Goal: Information Seeking & Learning: Learn about a topic

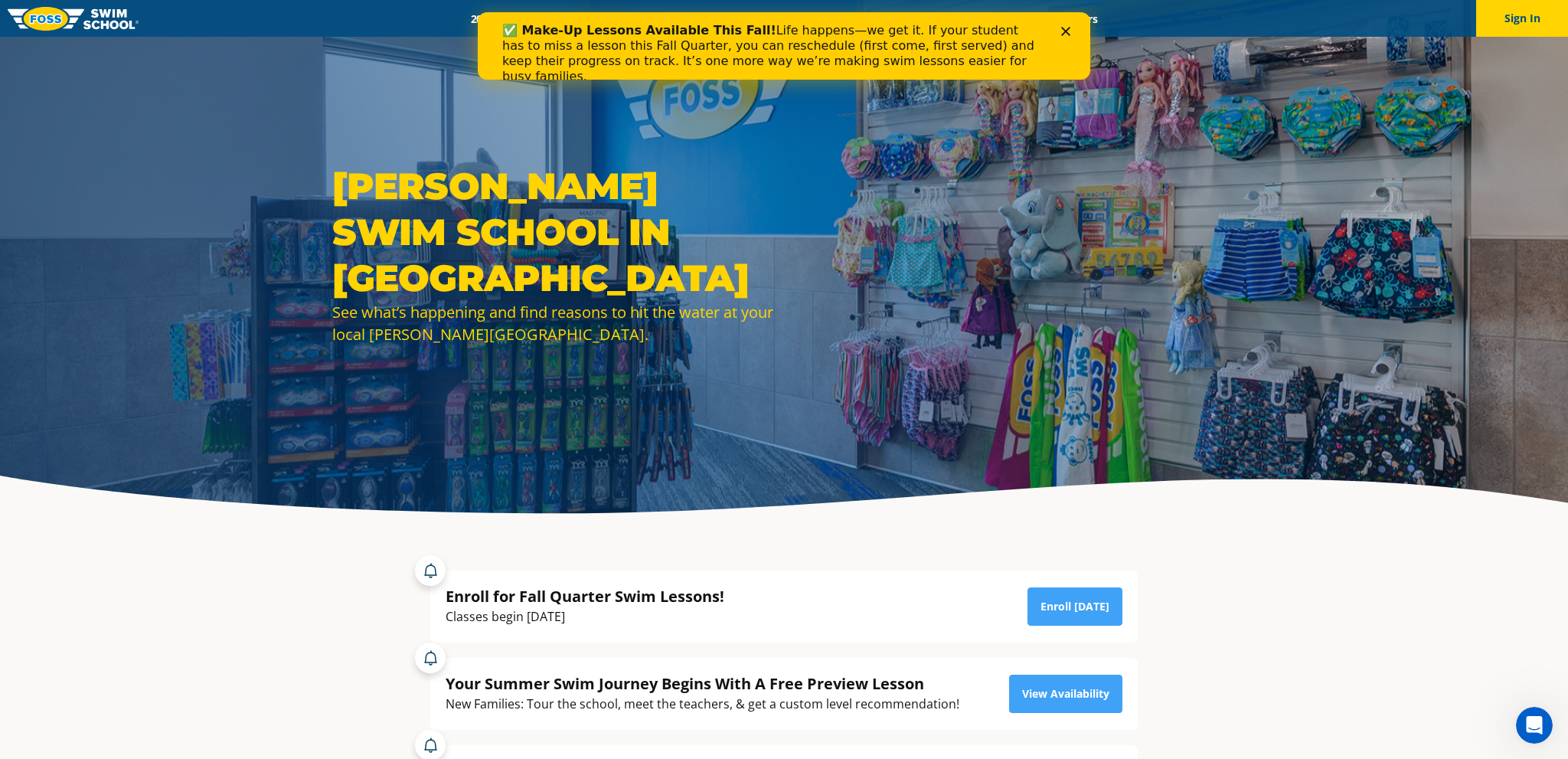
click at [1067, 26] on div "✅ Make-Up Lessons Available This Fall! Life happens—we get it. If your student …" at bounding box center [784, 53] width 613 height 71
click at [1067, 33] on polygon "Close" at bounding box center [1066, 32] width 10 height 10
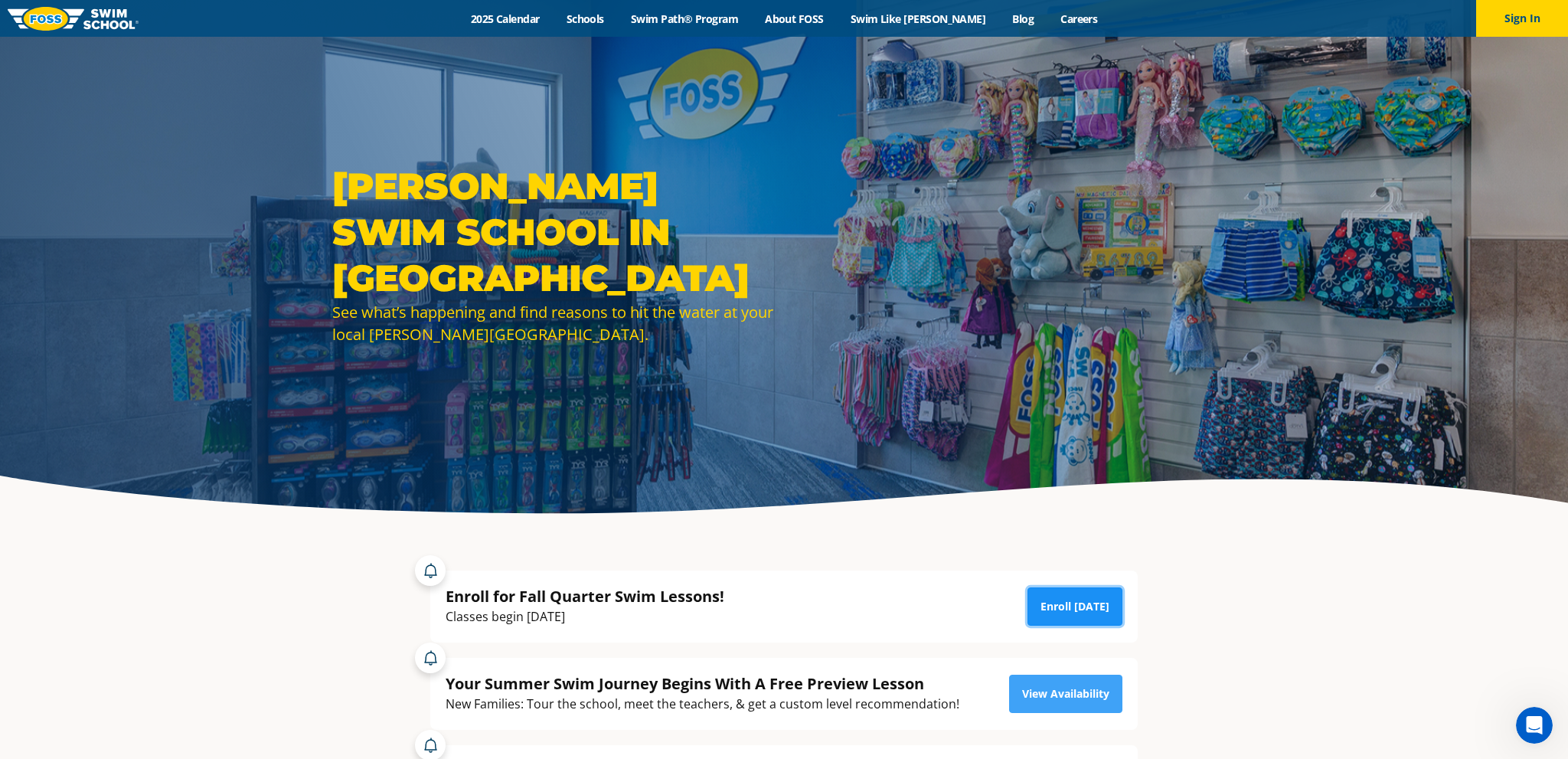
click at [1060, 605] on link "Enroll Today" at bounding box center [1075, 606] width 95 height 39
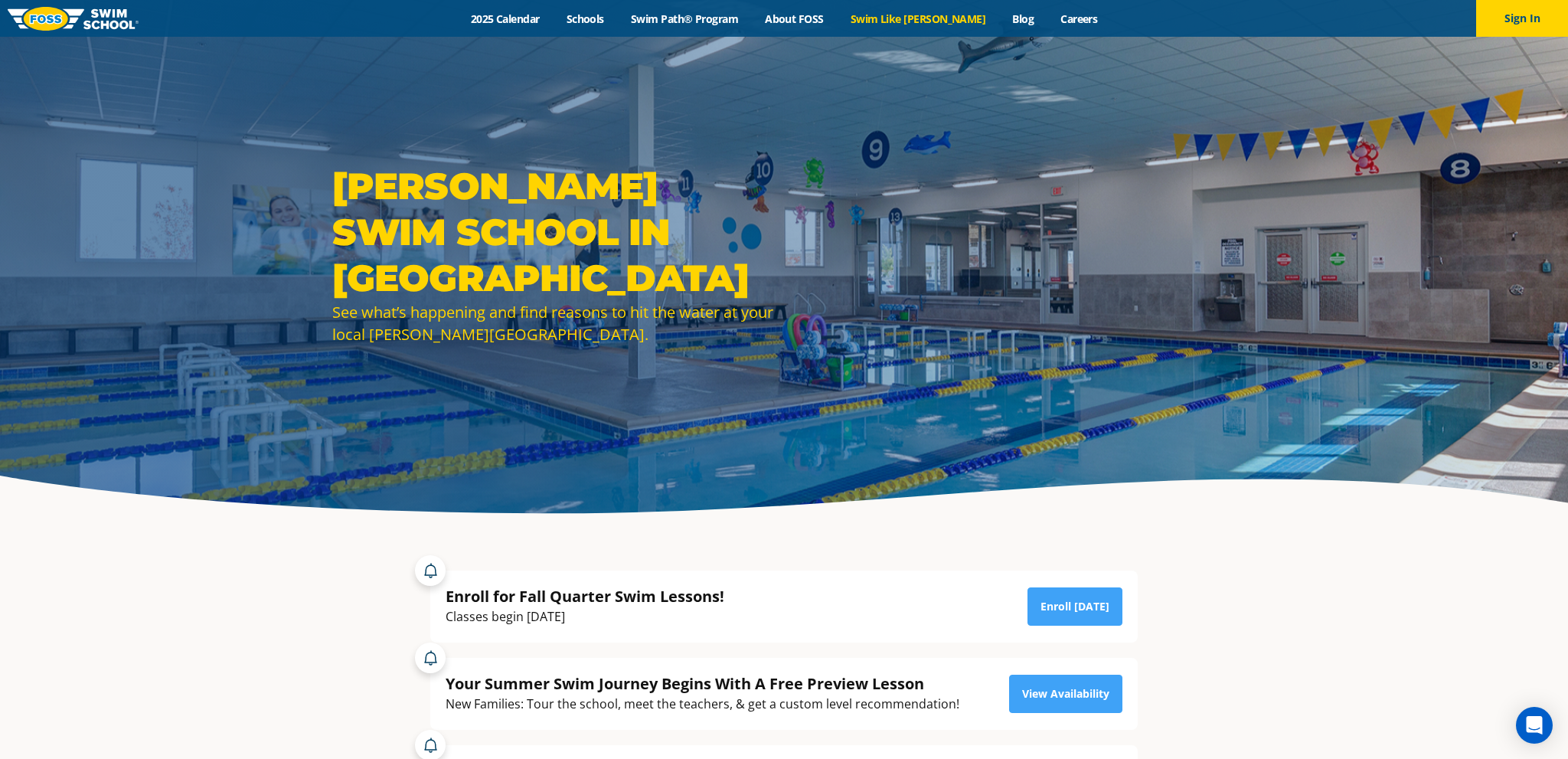
click at [915, 14] on link "Swim Like [PERSON_NAME]" at bounding box center [918, 18] width 162 height 15
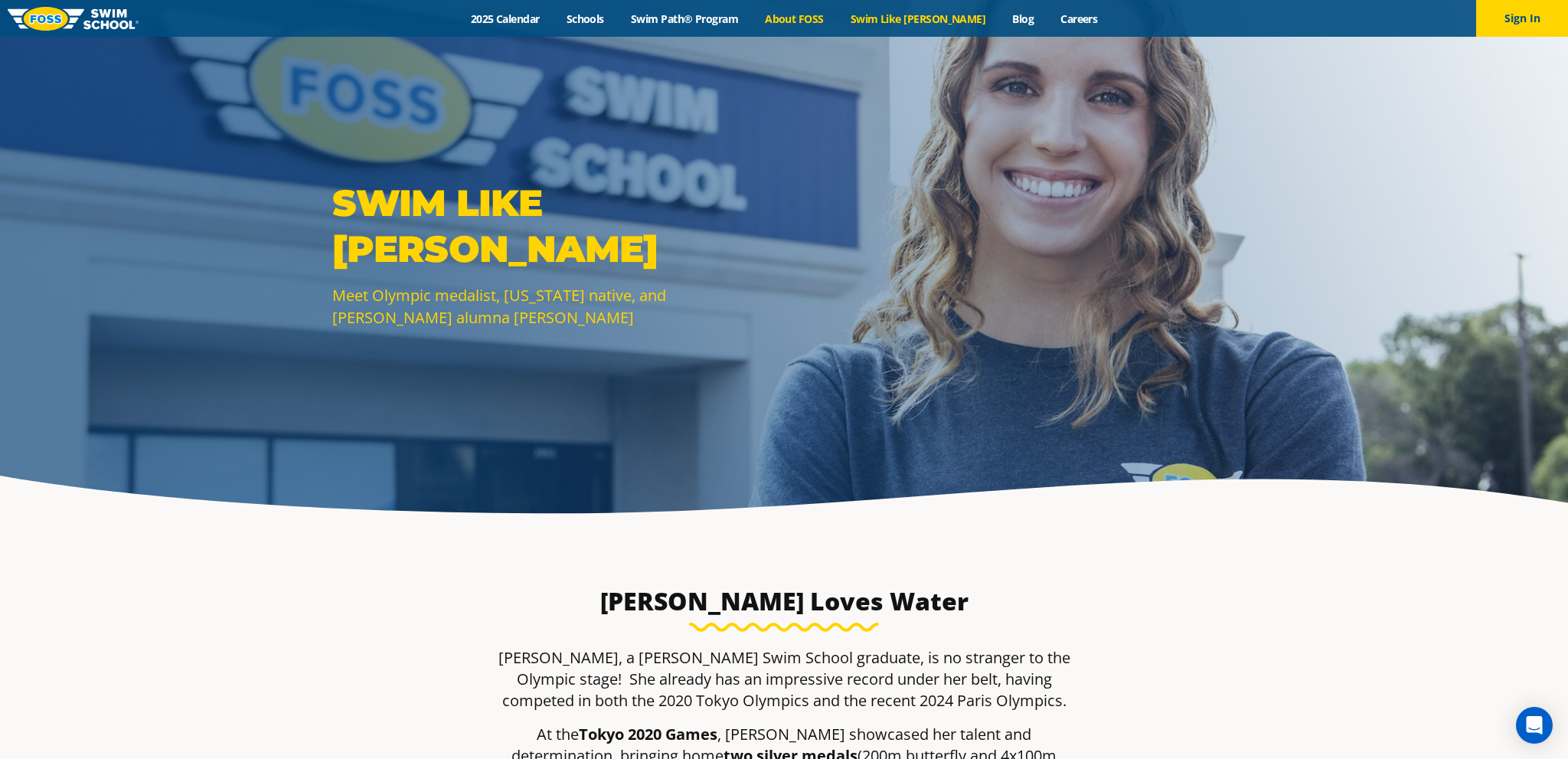
click at [833, 14] on link "About FOSS" at bounding box center [795, 18] width 86 height 15
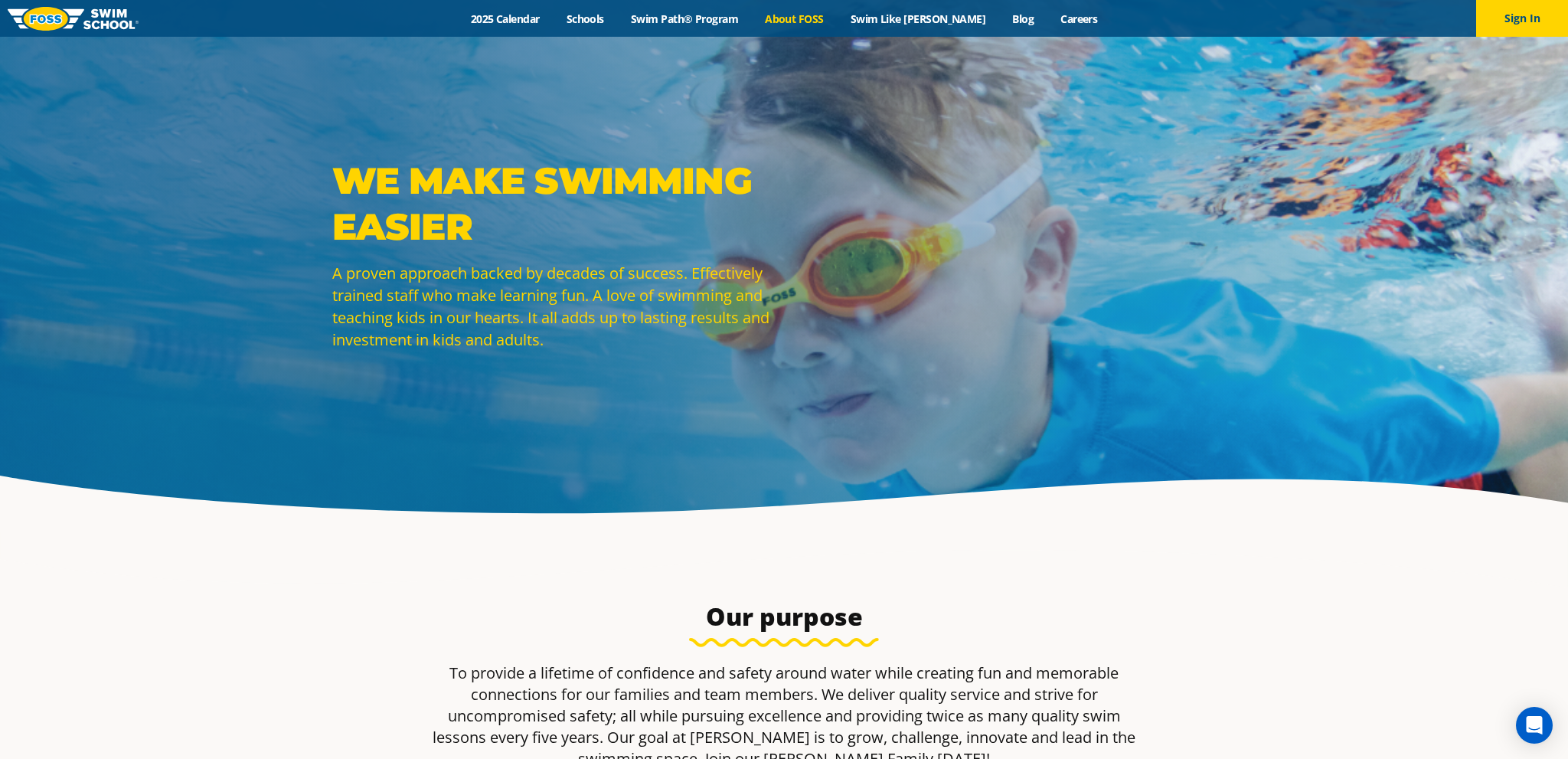
click at [693, 11] on div "Menu 2025 Calendar Schools Swim Path® Program About [PERSON_NAME] Swim Like [PE…" at bounding box center [784, 18] width 1568 height 37
click at [689, 20] on link "Swim Path® Program" at bounding box center [683, 18] width 134 height 15
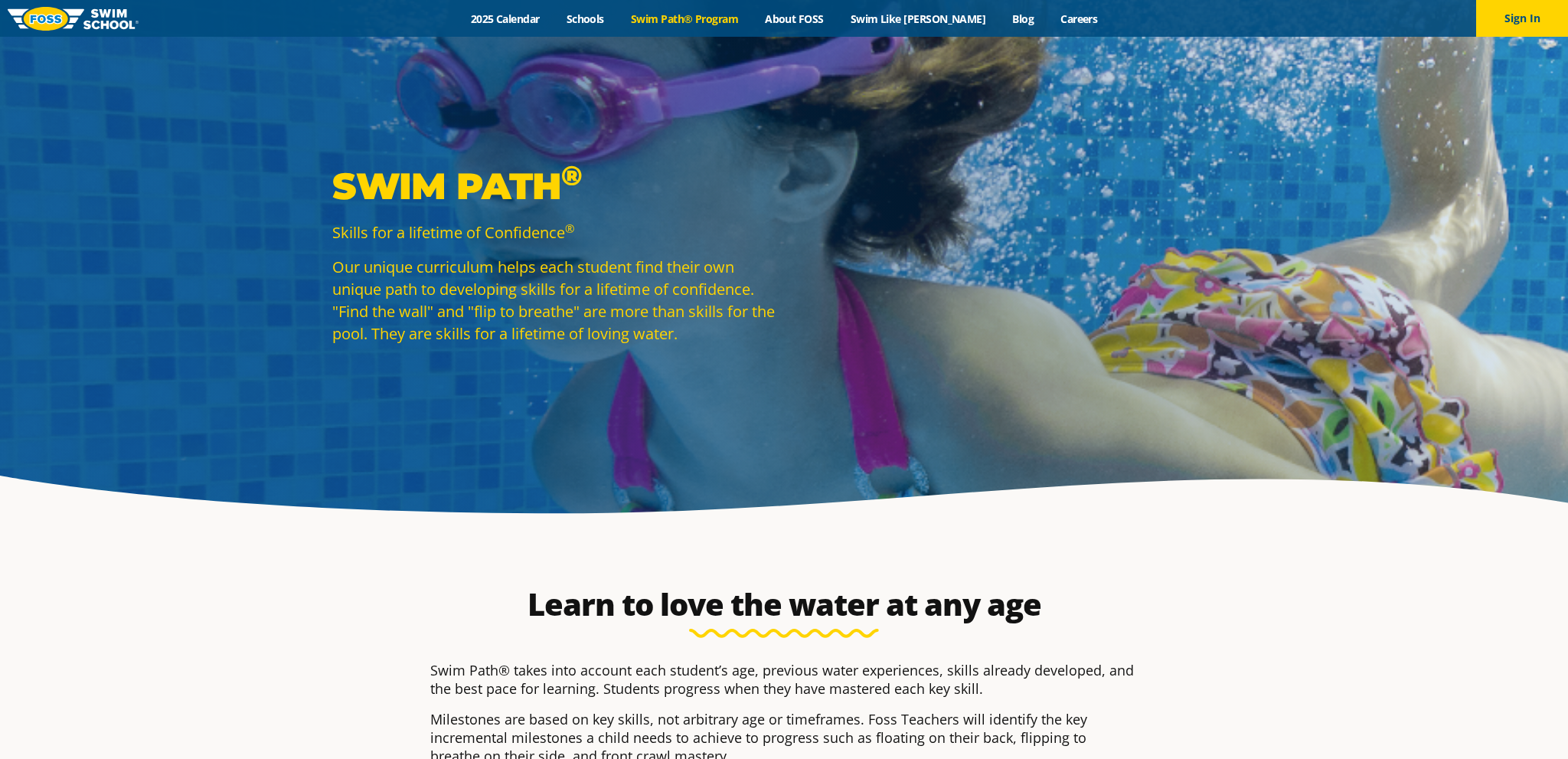
click at [597, 19] on link "Schools" at bounding box center [585, 18] width 65 height 15
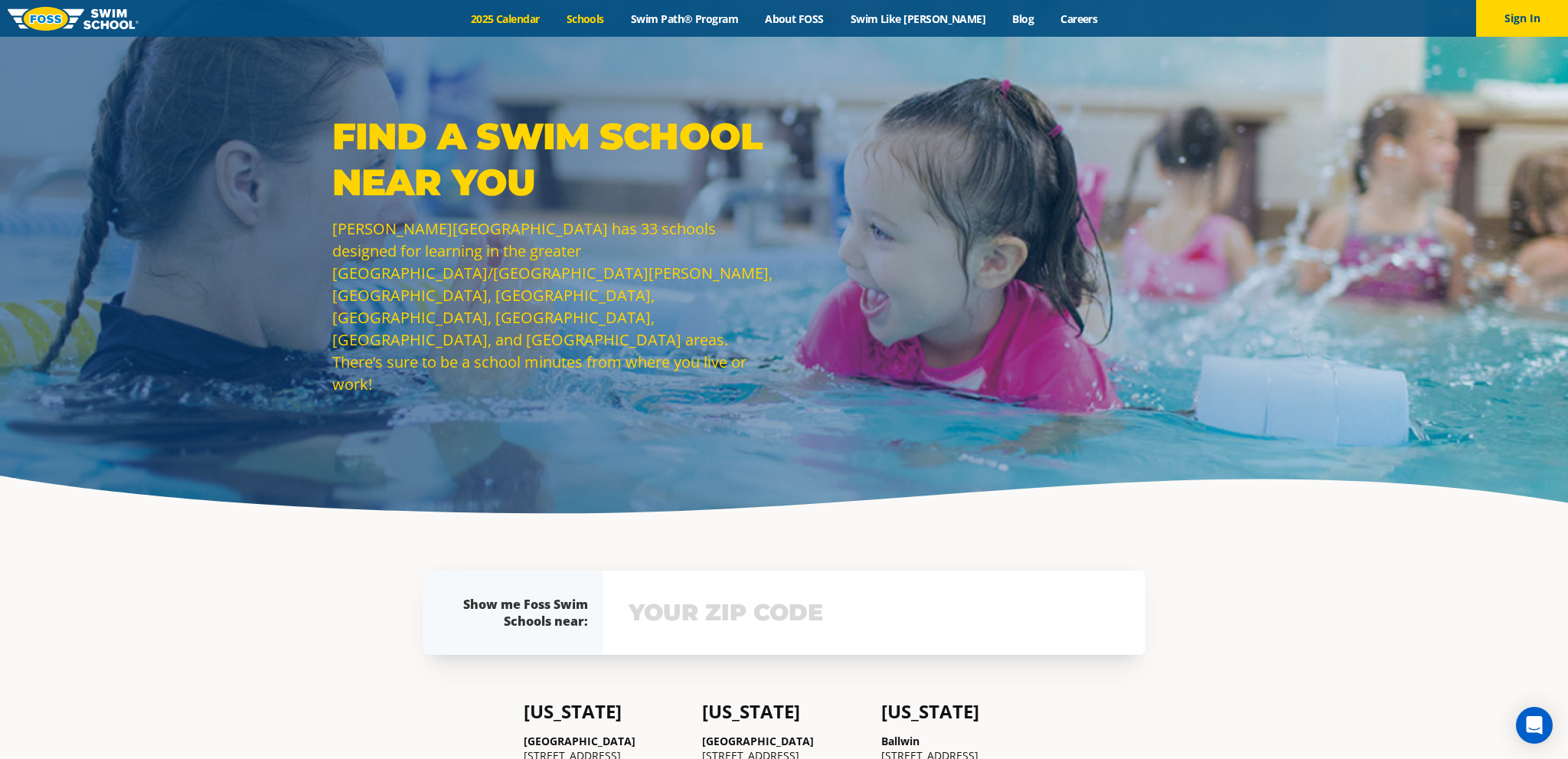
click at [520, 20] on link "2025 Calendar" at bounding box center [505, 18] width 96 height 15
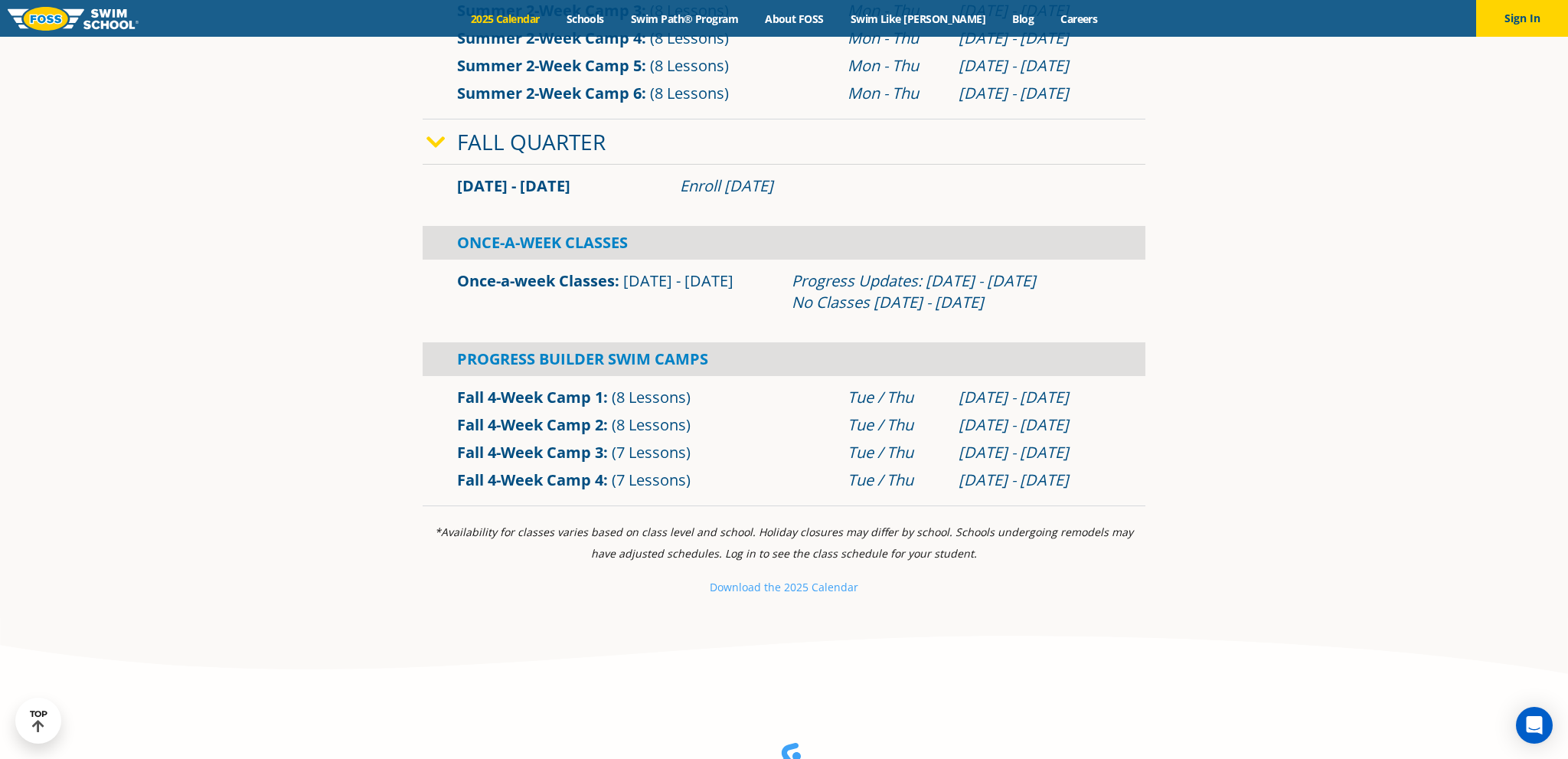
scroll to position [1294, 0]
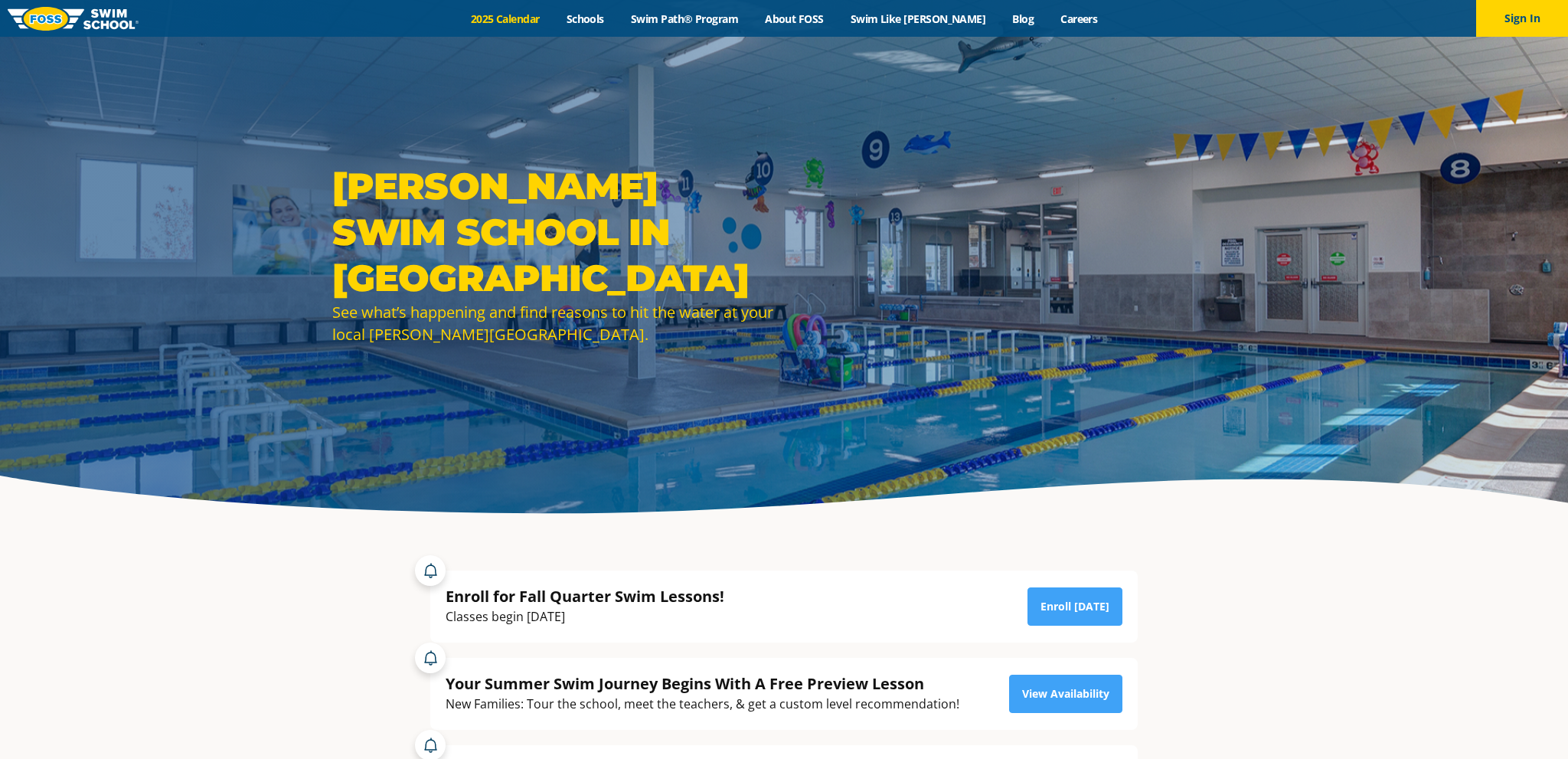
click at [544, 16] on link "2025 Calendar" at bounding box center [505, 18] width 96 height 15
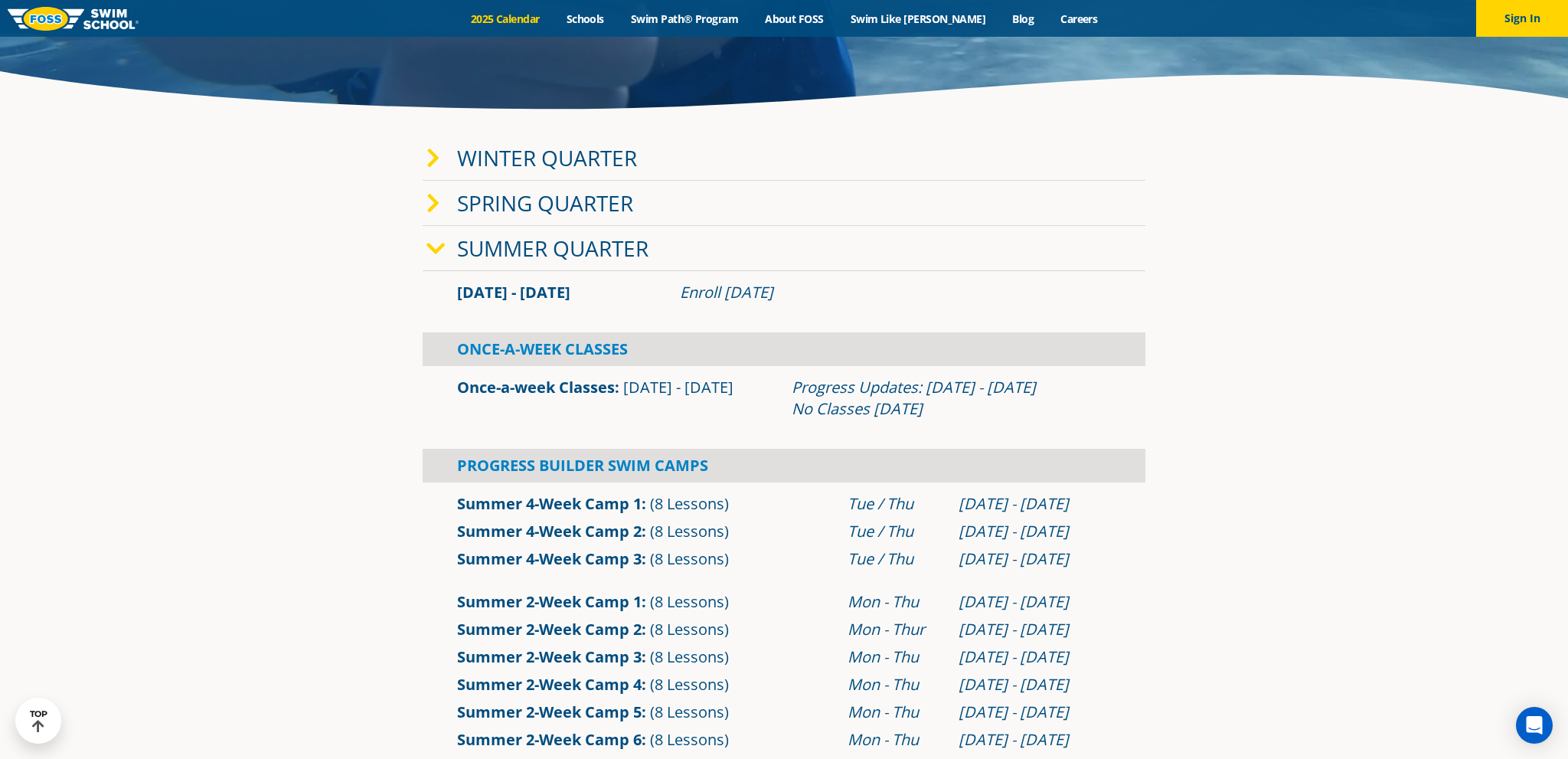
scroll to position [484, 0]
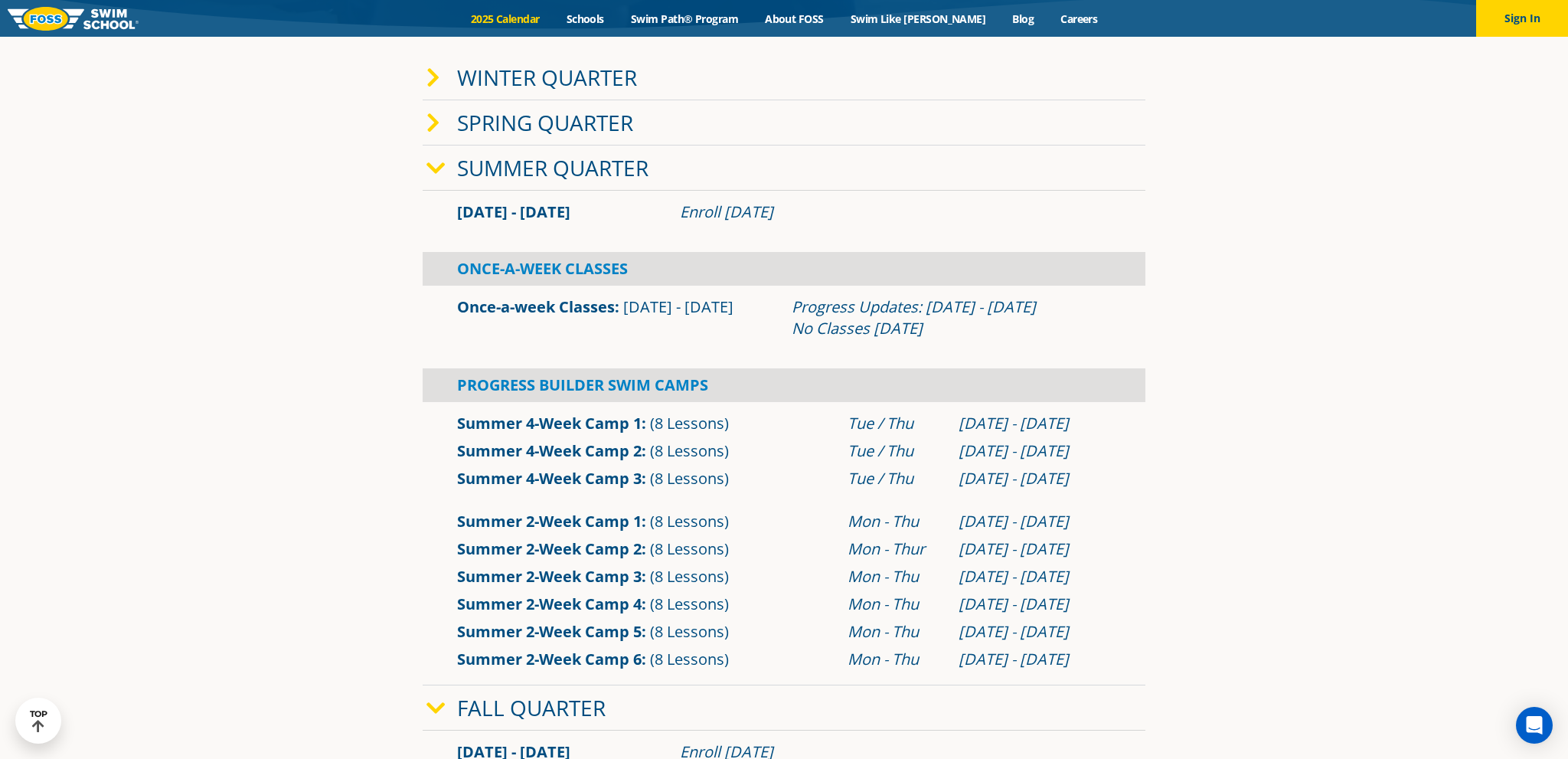
click at [518, 660] on link "Summer 2-Week Camp 6" at bounding box center [549, 658] width 185 height 20
